Goal: Information Seeking & Learning: Learn about a topic

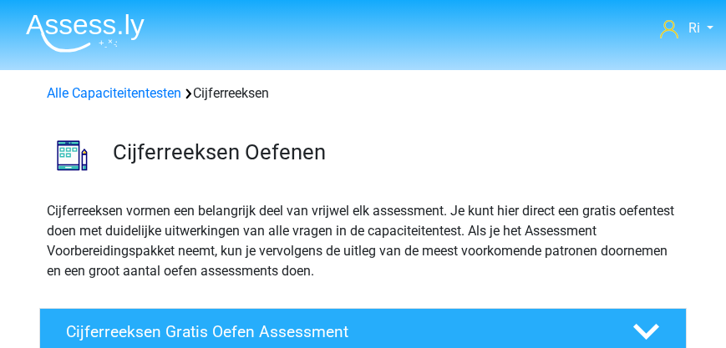
scroll to position [48, 0]
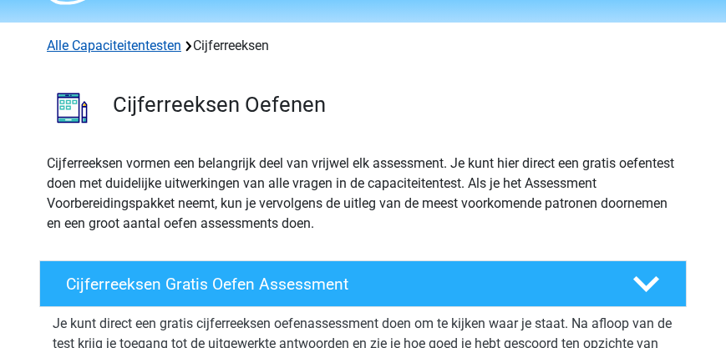
click at [105, 46] on link "Alle Capaciteitentesten" at bounding box center [114, 46] width 134 height 16
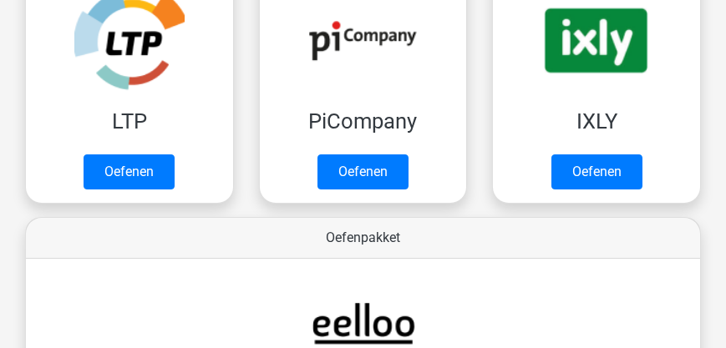
scroll to position [400, 0]
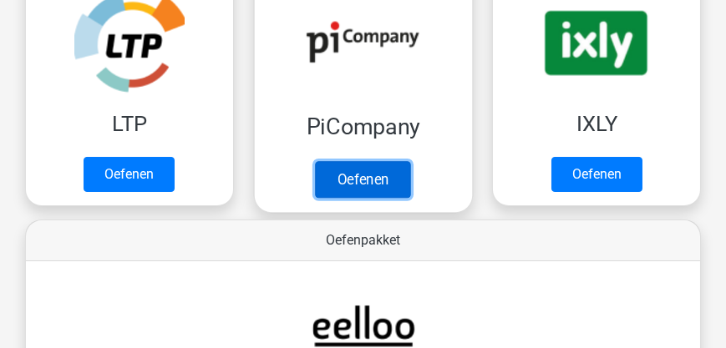
click at [361, 161] on link "Oefenen" at bounding box center [362, 179] width 95 height 37
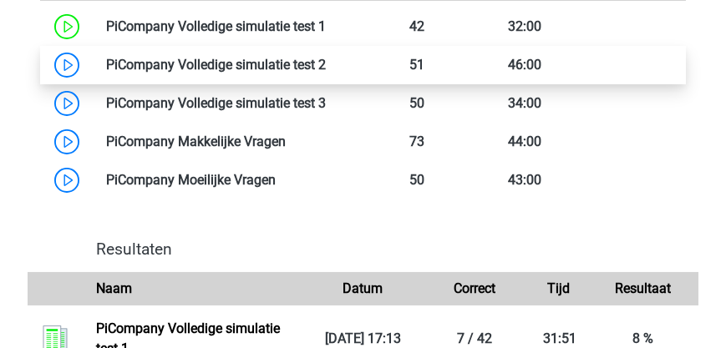
scroll to position [1241, 0]
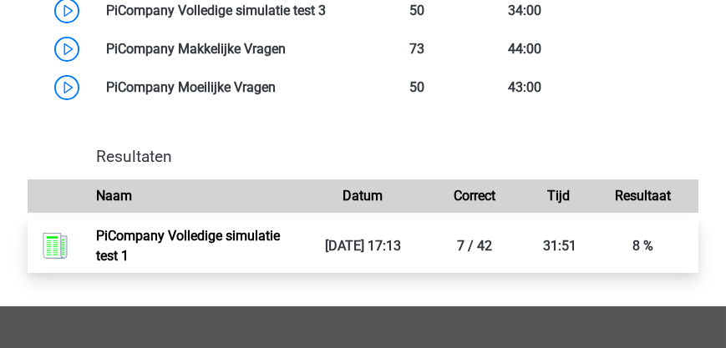
click at [226, 236] on link "PiCompany Volledige simulatie test 1" at bounding box center [188, 246] width 184 height 36
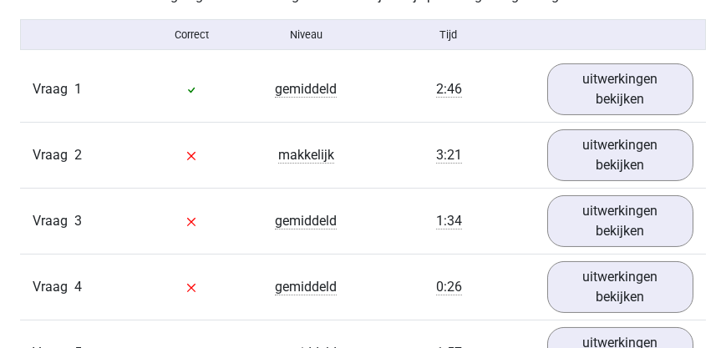
scroll to position [1479, 0]
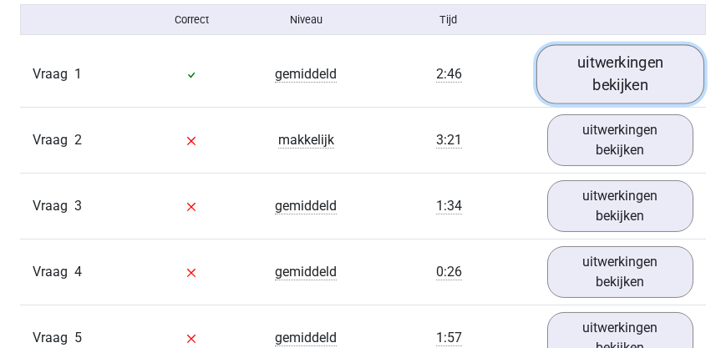
click at [611, 104] on link "uitwerkingen bekijken" at bounding box center [620, 74] width 169 height 59
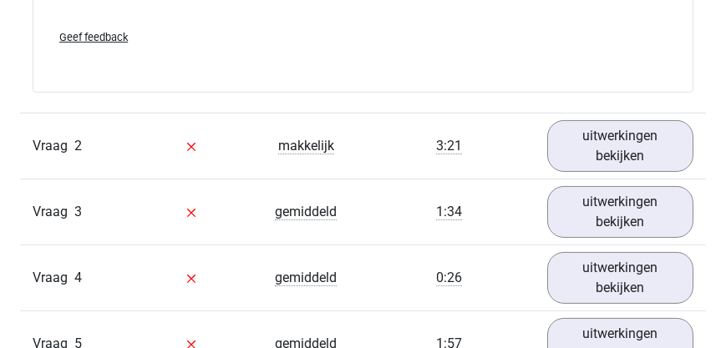
scroll to position [2195, 0]
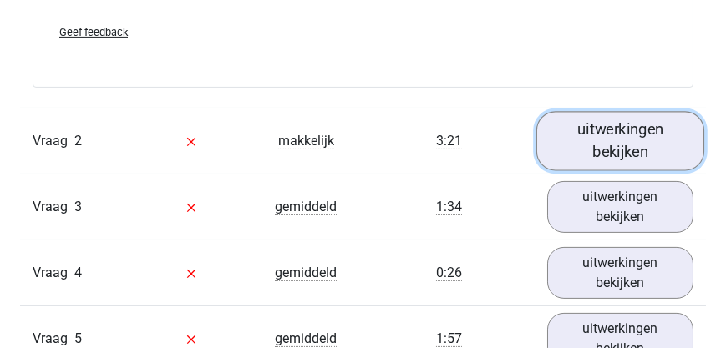
click at [607, 171] on link "uitwerkingen bekijken" at bounding box center [620, 141] width 169 height 59
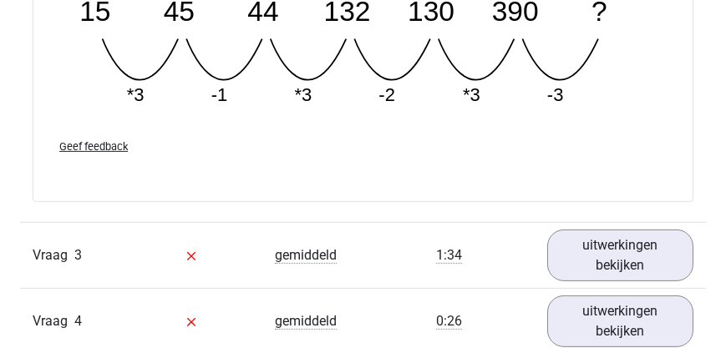
scroll to position [3007, 0]
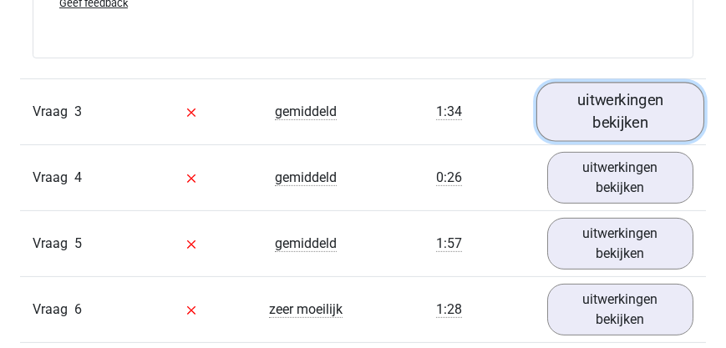
click at [594, 138] on link "uitwerkingen bekijken" at bounding box center [620, 112] width 169 height 59
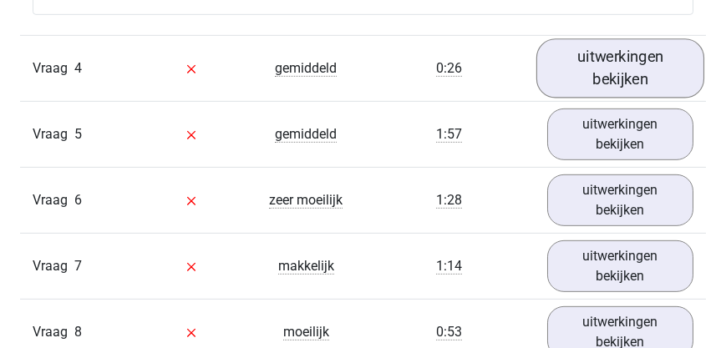
scroll to position [3819, 0]
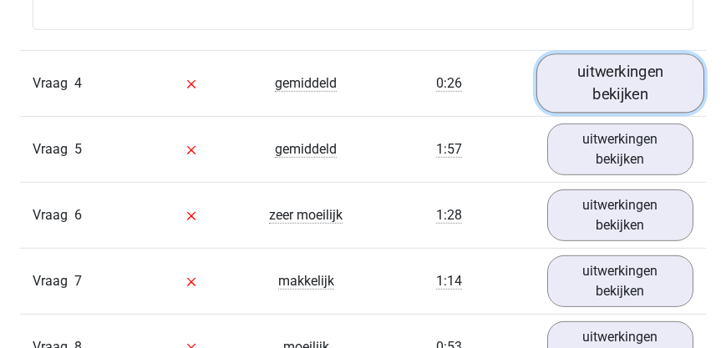
click at [595, 113] on link "uitwerkingen bekijken" at bounding box center [620, 83] width 169 height 59
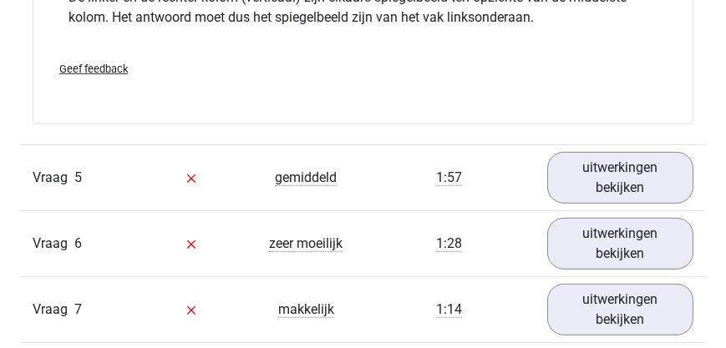
scroll to position [4487, 0]
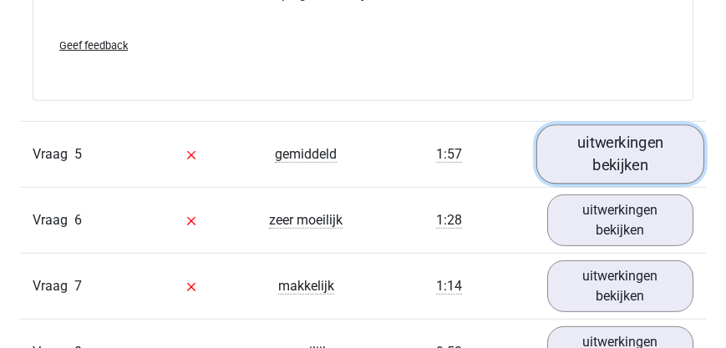
click at [614, 170] on link "uitwerkingen bekijken" at bounding box center [620, 154] width 169 height 59
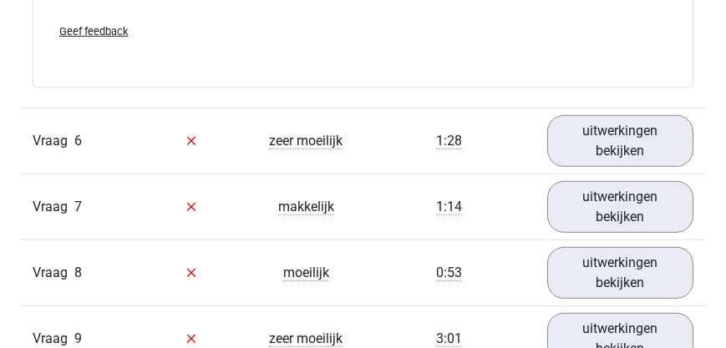
scroll to position [5250, 0]
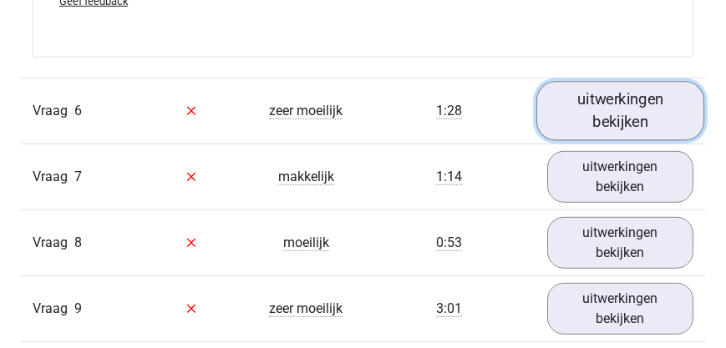
click at [626, 140] on link "uitwerkingen bekijken" at bounding box center [620, 110] width 169 height 59
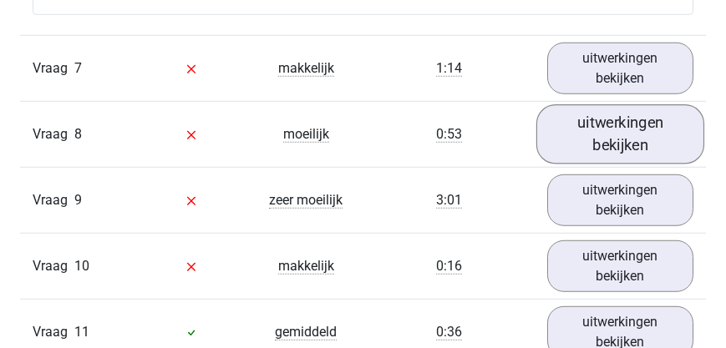
scroll to position [6015, 0]
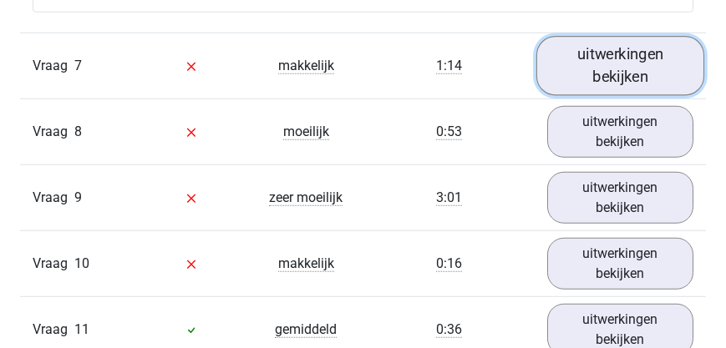
click at [628, 95] on link "uitwerkingen bekijken" at bounding box center [620, 65] width 169 height 59
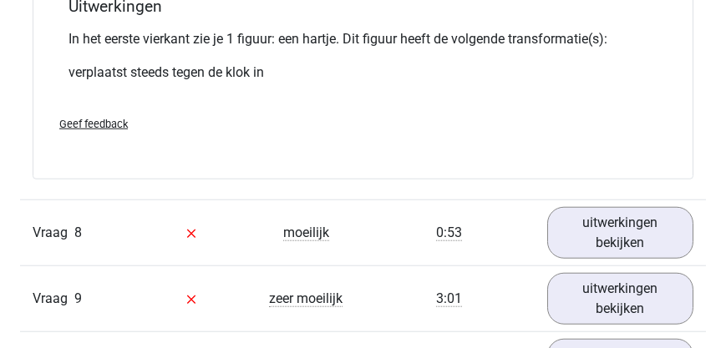
scroll to position [7017, 0]
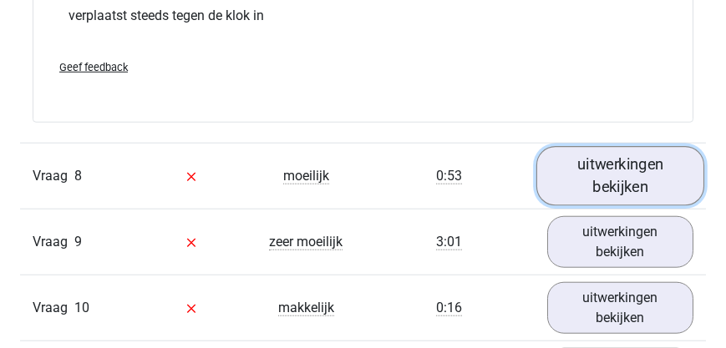
click at [600, 200] on link "uitwerkingen bekijken" at bounding box center [620, 176] width 169 height 59
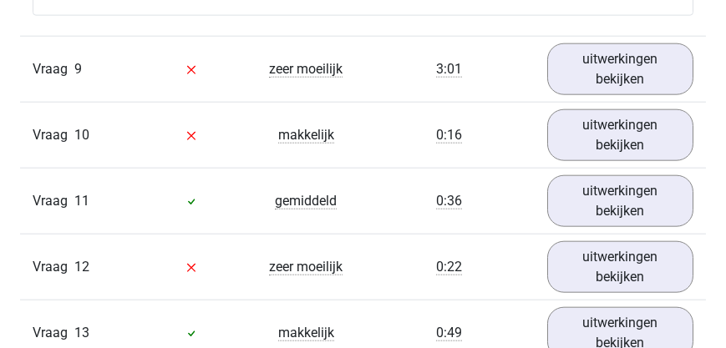
scroll to position [8258, 0]
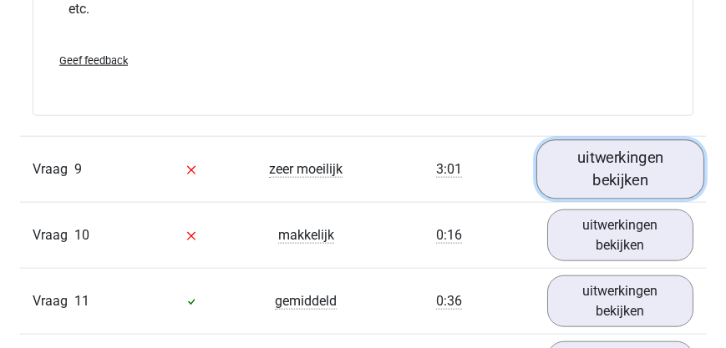
click at [600, 196] on link "uitwerkingen bekijken" at bounding box center [620, 169] width 169 height 59
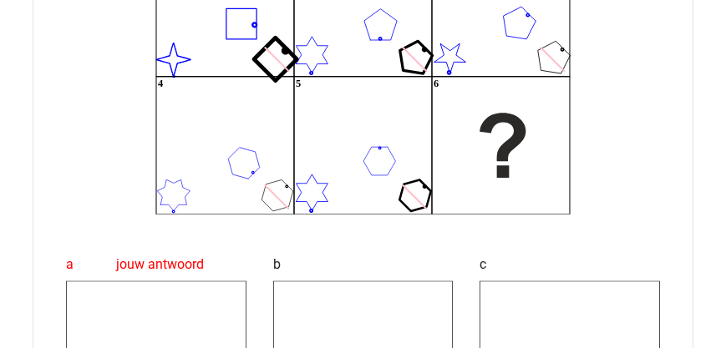
scroll to position [8592, 0]
